Goal: Transaction & Acquisition: Purchase product/service

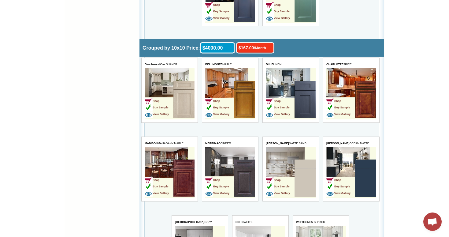
scroll to position [1674, 0]
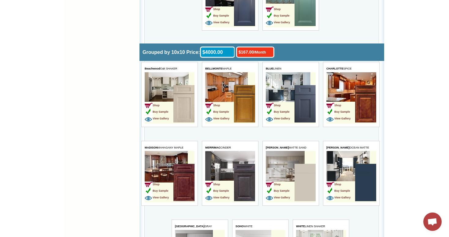
click at [170, 85] on td "Shop Buy Sample View Gallery" at bounding box center [158, 104] width 29 height 39
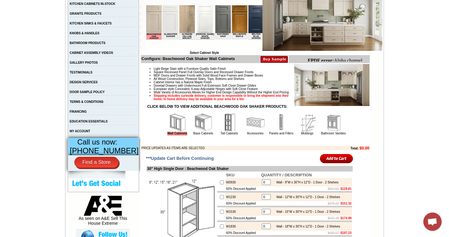
scroll to position [136, 0]
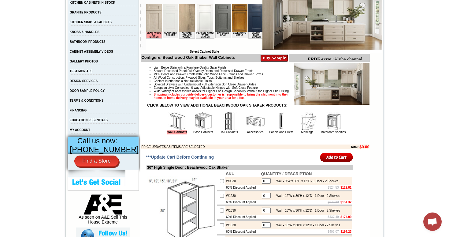
click at [248, 128] on img at bounding box center [255, 121] width 18 height 18
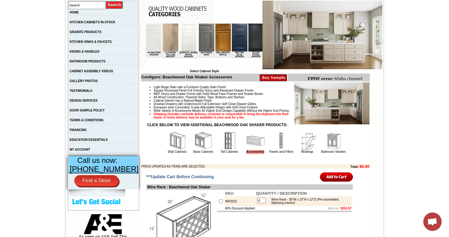
scroll to position [70, 0]
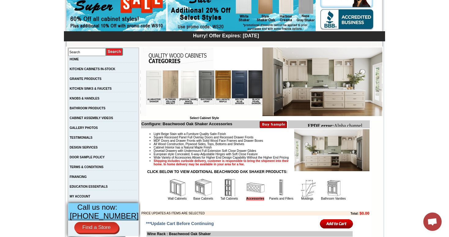
click at [335, 197] on img at bounding box center [333, 187] width 18 height 18
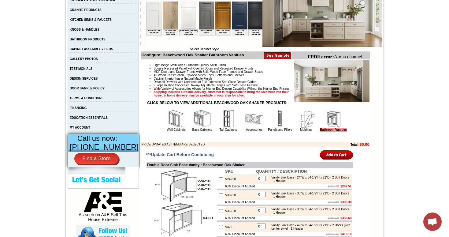
scroll to position [143, 0]
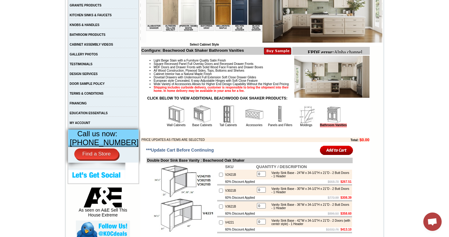
click at [271, 119] on img at bounding box center [280, 114] width 18 height 18
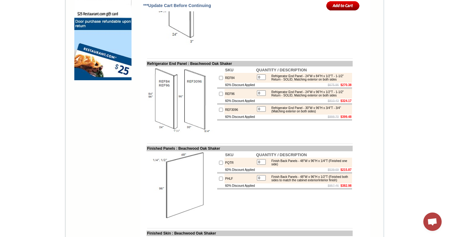
scroll to position [508, 0]
drag, startPoint x: 270, startPoint y: 131, endPoint x: 341, endPoint y: 136, distance: 71.8
click at [341, 113] on div "Refrigerator End Panel - 30"W x 96"H x 3/4"T - 3/4" (Matching exterior on both …" at bounding box center [309, 109] width 82 height 7
click at [341, 114] on table "0 Refrigerator End Panel - 30"W x 96"H x 3/4"T - 3/4" (Matching exterior on bot…" at bounding box center [303, 110] width 95 height 9
drag, startPoint x: 340, startPoint y: 132, endPoint x: 277, endPoint y: 135, distance: 63.7
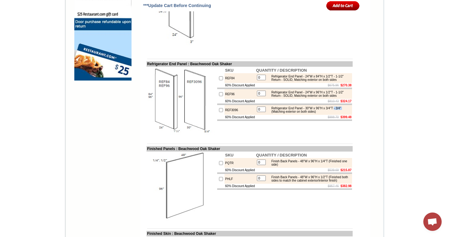
click at [277, 113] on div "Refrigerator End Panel - 30"W x 96"H x 3/4"T - 3/4" (Matching exterior on both …" at bounding box center [309, 109] width 82 height 7
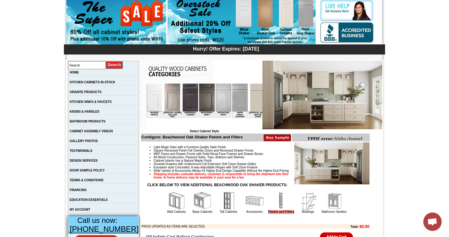
scroll to position [0, 651]
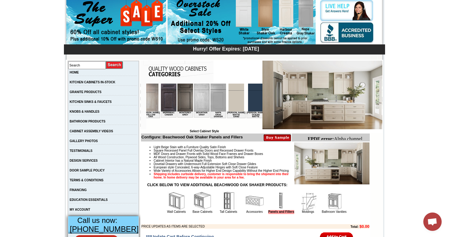
click at [210, 100] on img at bounding box center [218, 97] width 16 height 28
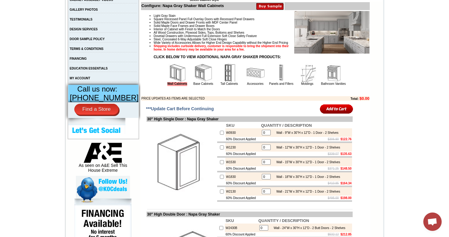
scroll to position [186, 0]
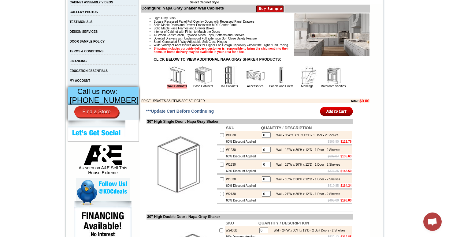
click at [194, 84] on img at bounding box center [203, 75] width 18 height 18
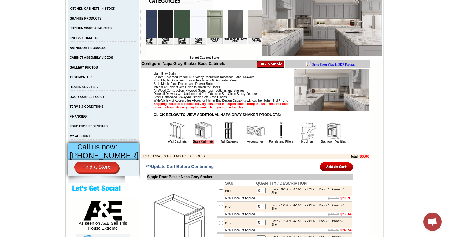
scroll to position [0, 1109]
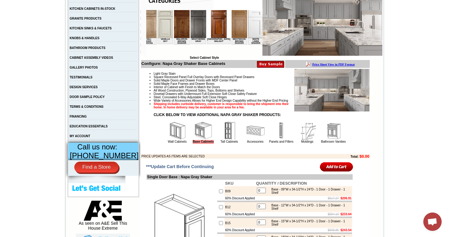
click at [281, 31] on img at bounding box center [289, 24] width 16 height 28
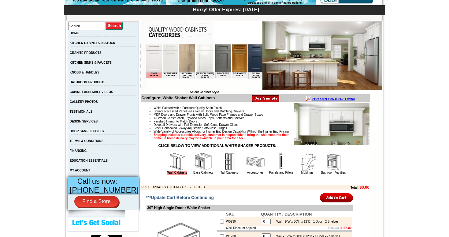
scroll to position [176, 0]
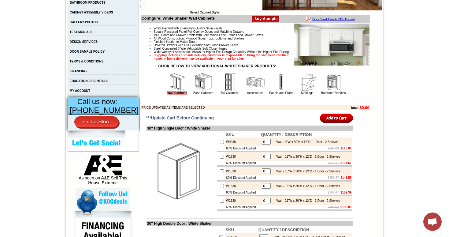
click at [194, 85] on img at bounding box center [203, 82] width 18 height 18
